Goal: Task Accomplishment & Management: Complete application form

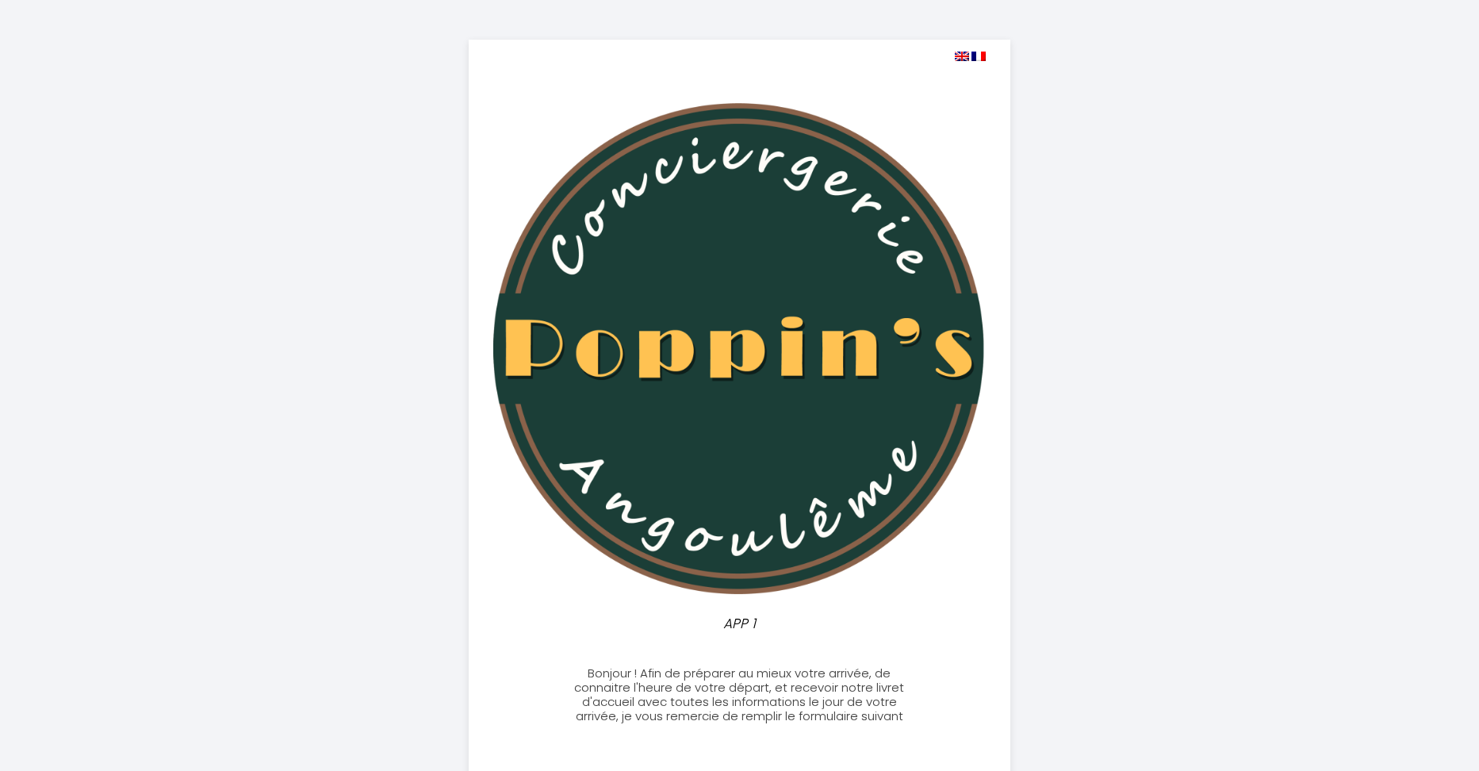
select select
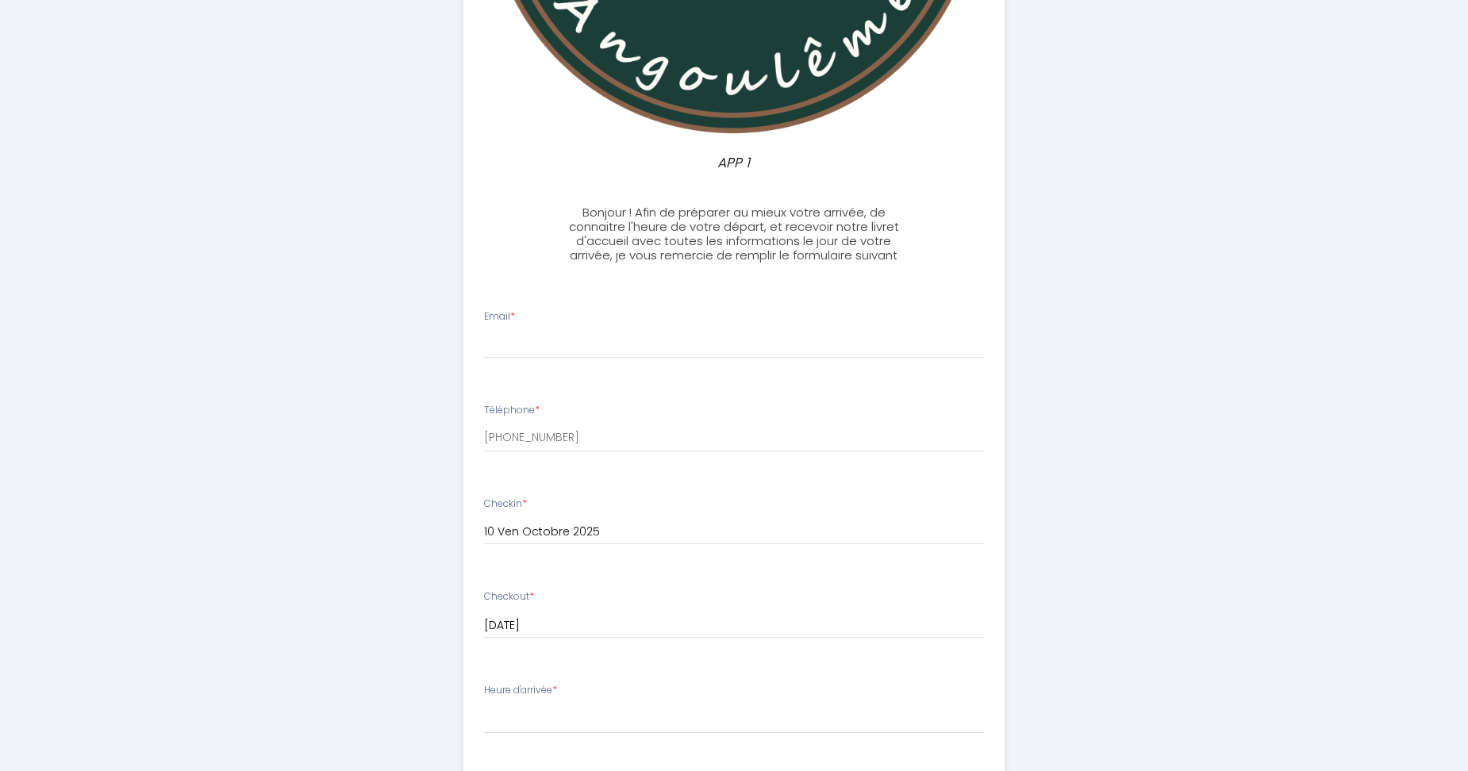
scroll to position [476, 0]
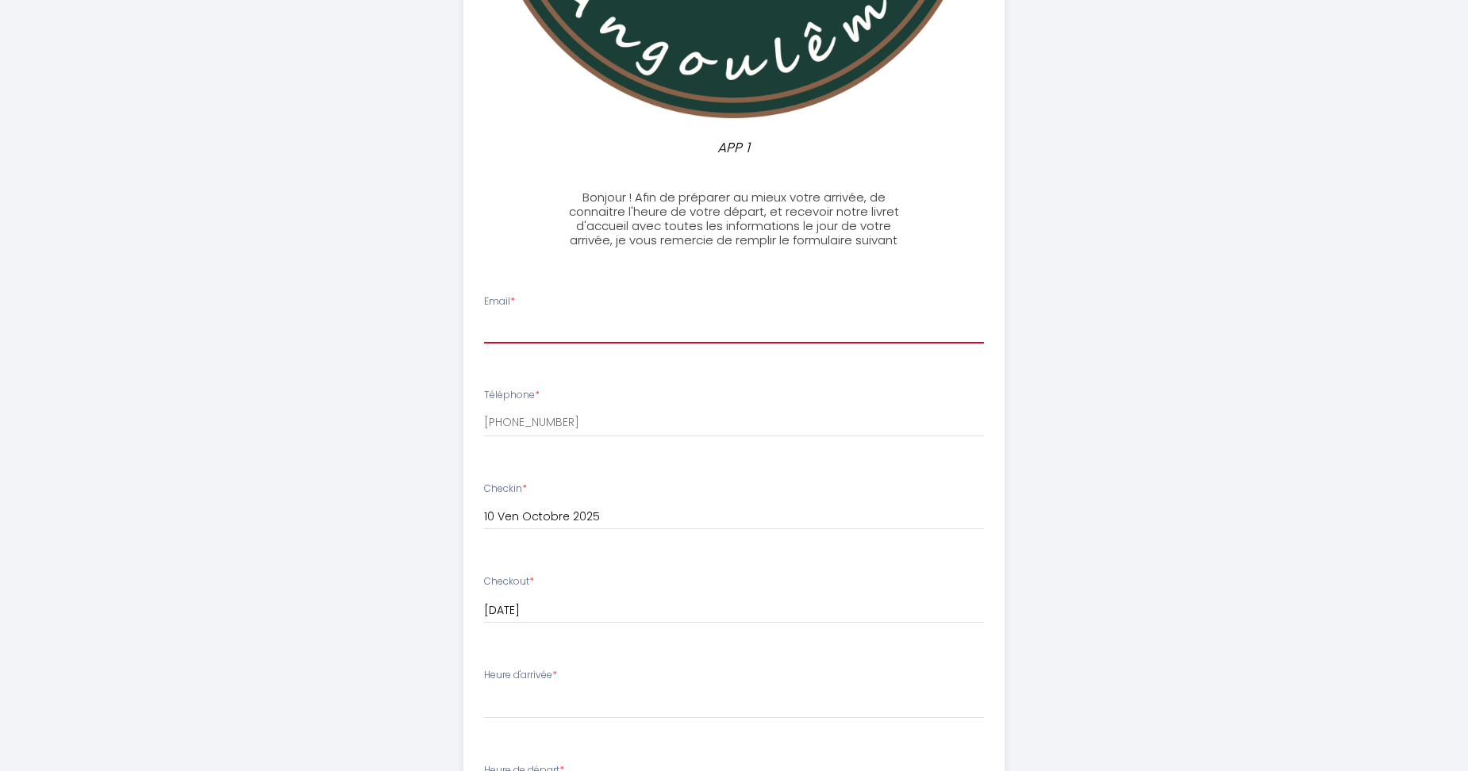
click at [535, 321] on input "Email *" at bounding box center [734, 329] width 501 height 29
type input "[EMAIL_ADDRESS][DOMAIN_NAME]"
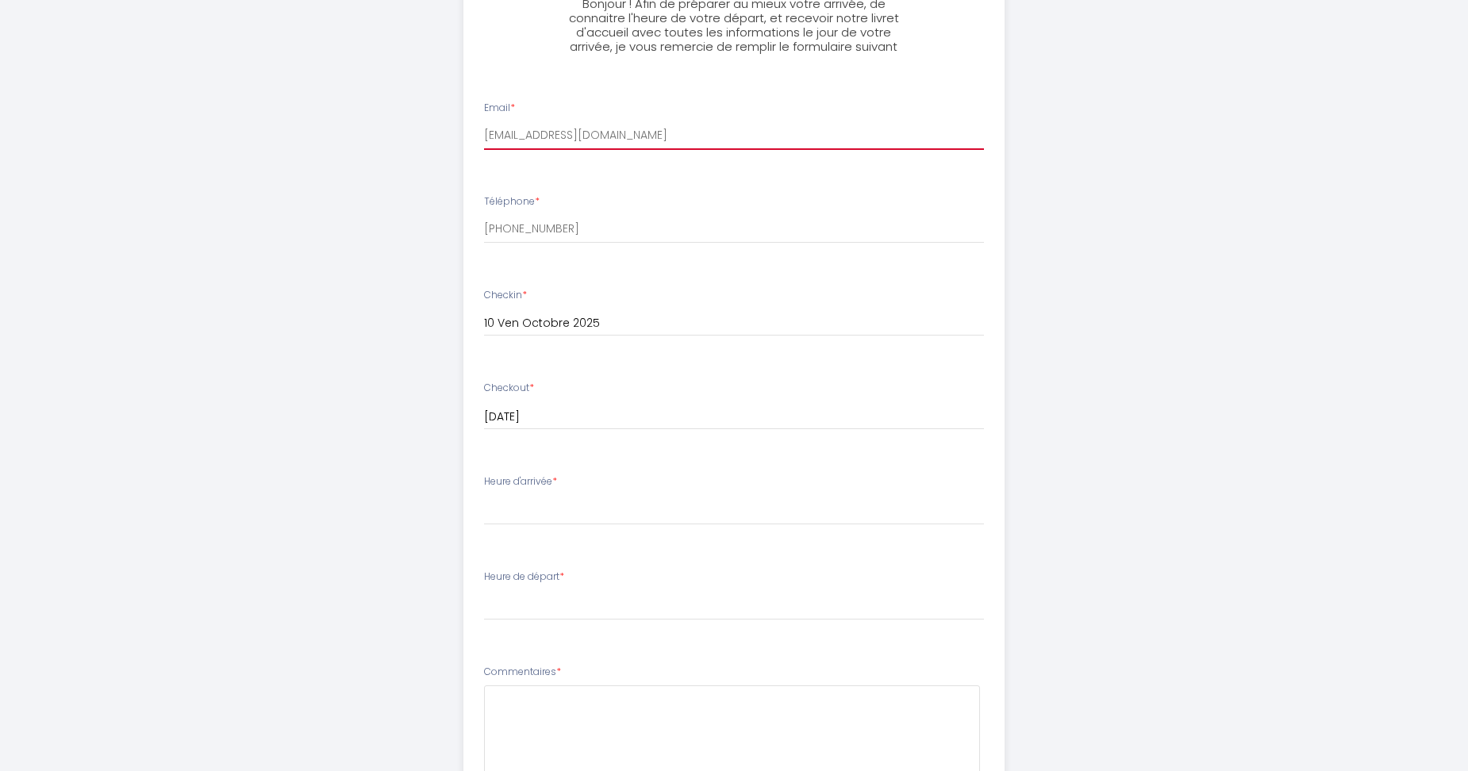
scroll to position [714, 0]
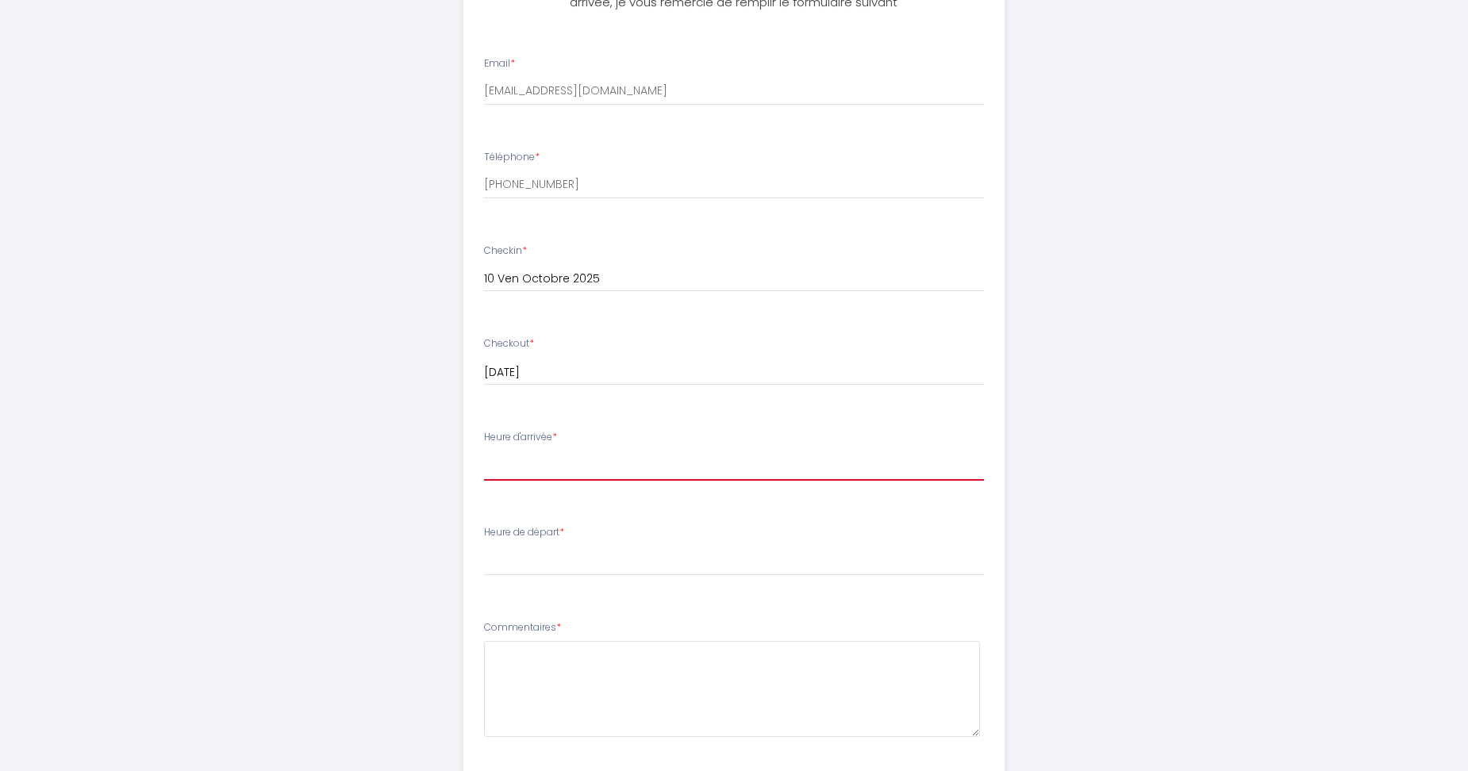
click at [530, 462] on select "15:00 15:30 16:00 16:30 17:00 17:30 18:00 18:30 19:00 19:30 20:00 20:30 21:00 2…" at bounding box center [734, 466] width 501 height 30
select select "17:00"
click at [484, 451] on select "15:00 15:30 16:00 16:30 17:00 17:30 18:00 18:30 19:00 19:30 20:00 20:30 21:00 2…" at bounding box center [734, 466] width 501 height 30
click at [540, 564] on select "00:00 00:30 01:00 01:30 02:00 02:30 03:00 03:30 04:00 04:30 05:00 05:30 06:00 0…" at bounding box center [734, 561] width 501 height 30
select select "10:00"
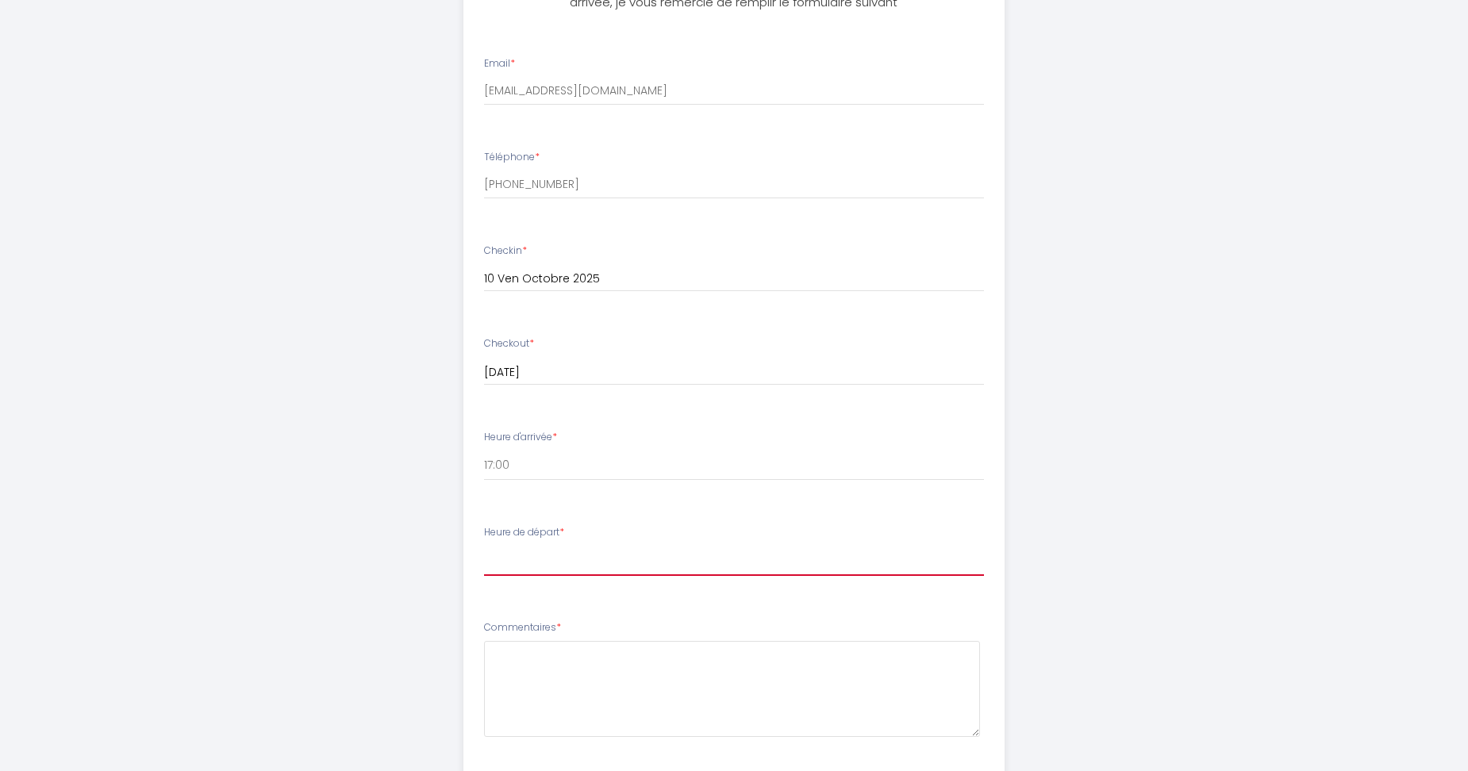
click at [484, 546] on select "00:00 00:30 01:00 01:30 02:00 02:30 03:00 03:30 04:00 04:30 05:00 05:30 06:00 0…" at bounding box center [734, 561] width 501 height 30
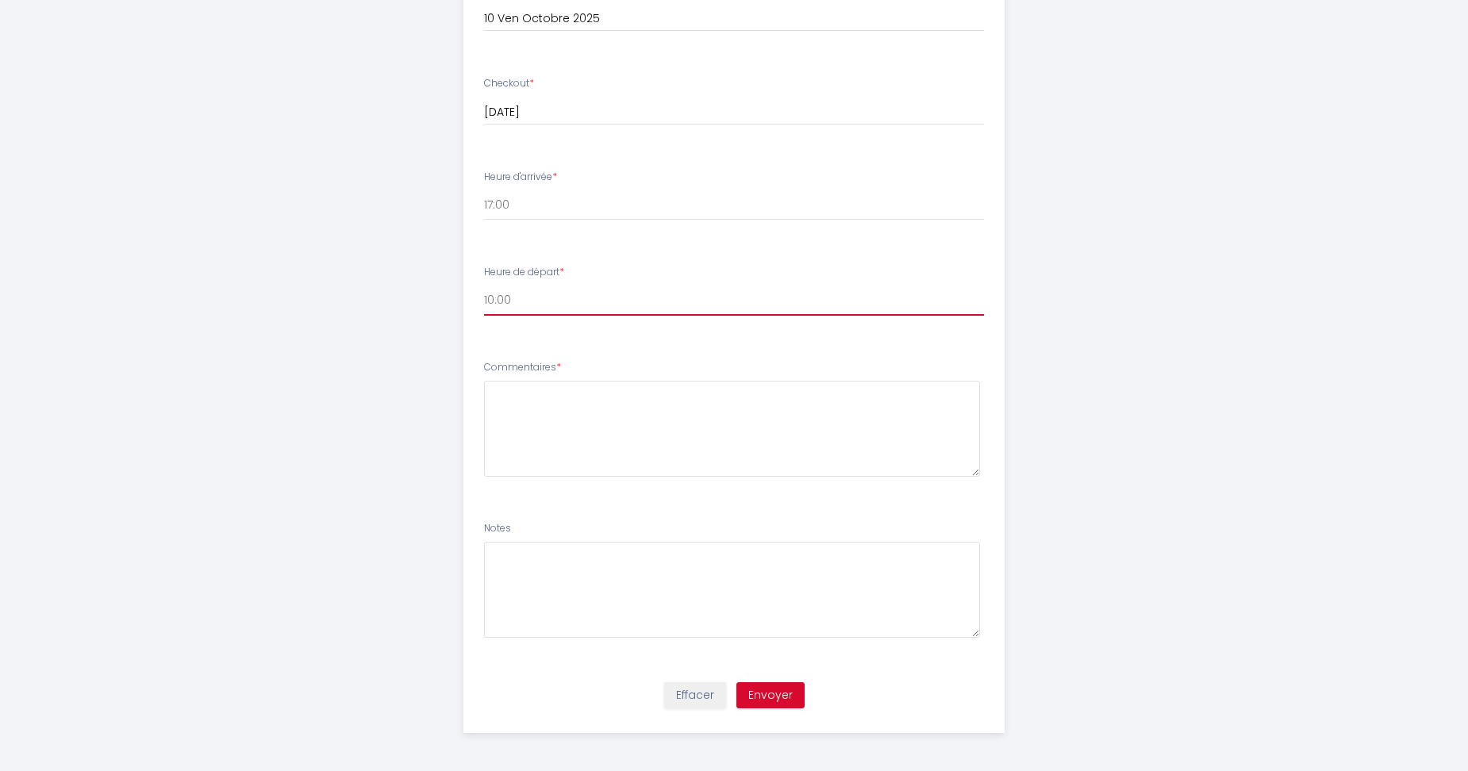
scroll to position [976, 0]
click at [543, 406] on textarea at bounding box center [732, 427] width 497 height 96
click at [506, 392] on textarea "Y atil une place de parking ?" at bounding box center [732, 427] width 497 height 96
click at [509, 392] on textarea "Y atil une place de parking ?" at bounding box center [732, 427] width 497 height 96
click at [508, 390] on textarea "Y ail une place de parking ?" at bounding box center [732, 427] width 497 height 96
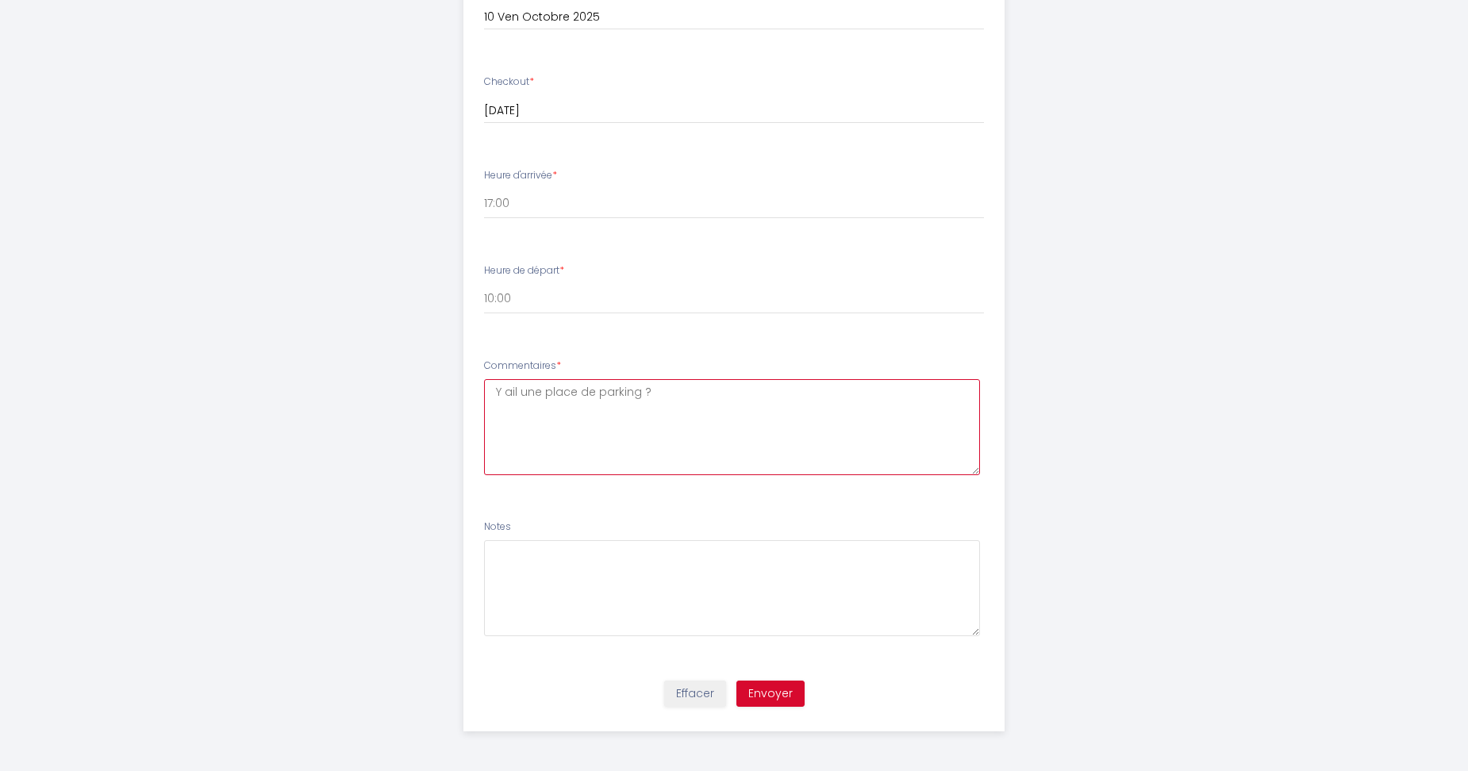
click at [509, 391] on textarea "Y ail une place de parking ?" at bounding box center [732, 427] width 497 height 96
click at [723, 402] on textarea "Y a-T-il une place de parking ?" at bounding box center [732, 427] width 497 height 96
type textarea "Y a-T-il une place de parking ? quelle type de cafetière avez vous ? les petits…"
click at [769, 688] on button "Envoyer" at bounding box center [770, 694] width 68 height 27
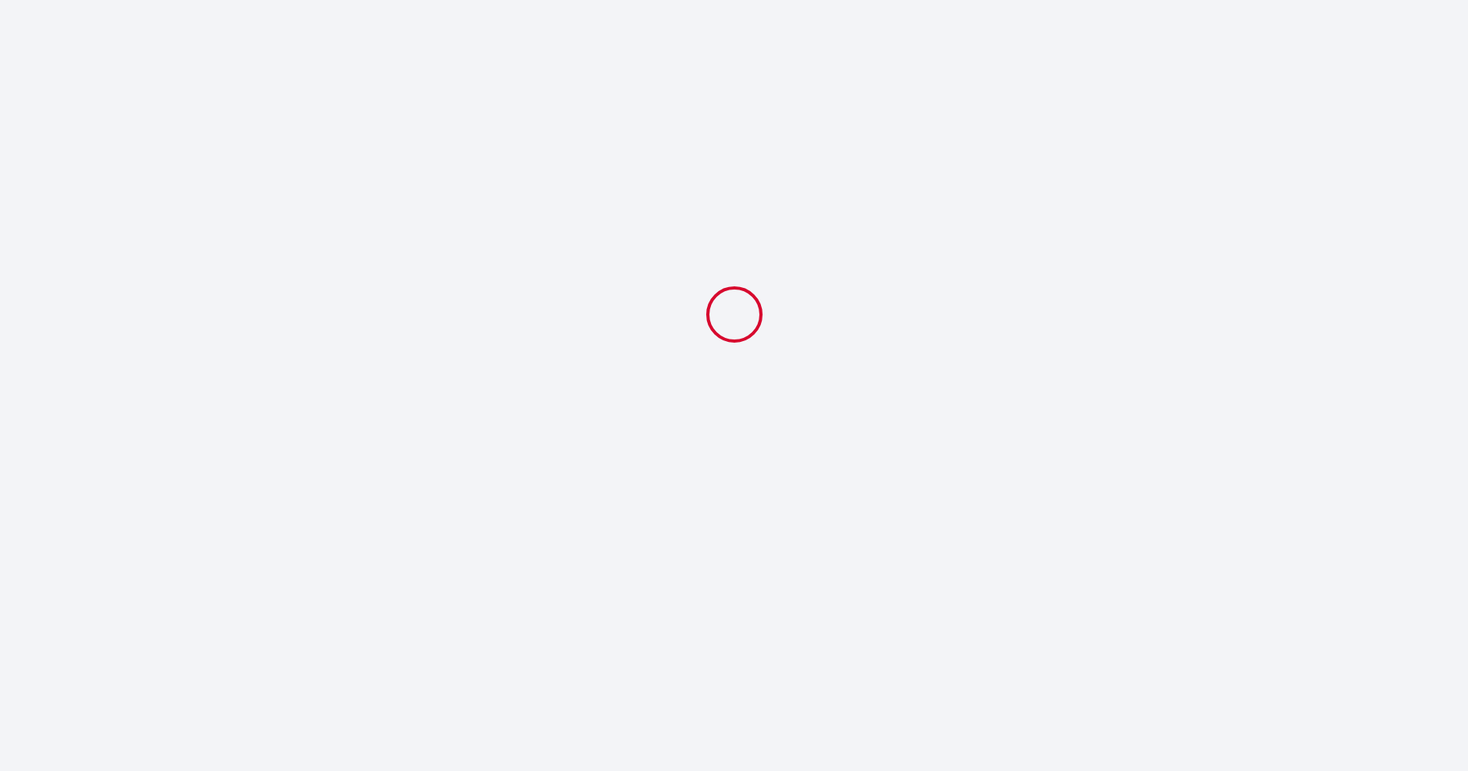
select select "17:00"
select select "10:00"
